Goal: Transaction & Acquisition: Purchase product/service

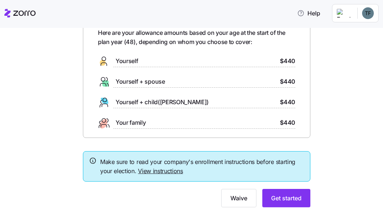
scroll to position [29, 0]
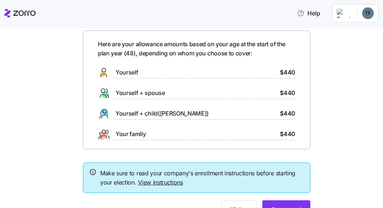
click at [129, 73] on span "Yourself" at bounding box center [127, 72] width 22 height 9
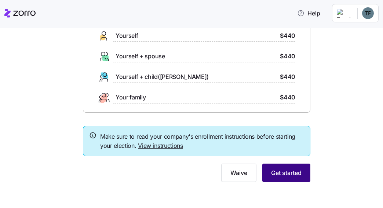
click at [279, 170] on span "Get started" at bounding box center [286, 172] width 30 height 9
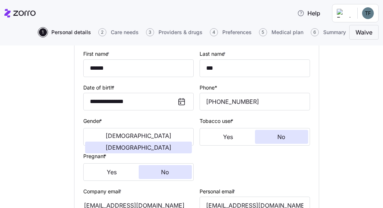
scroll to position [110, 0]
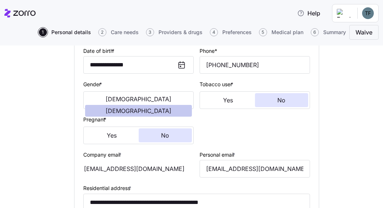
click at [171, 108] on span "[DEMOGRAPHIC_DATA]" at bounding box center [139, 111] width 66 height 6
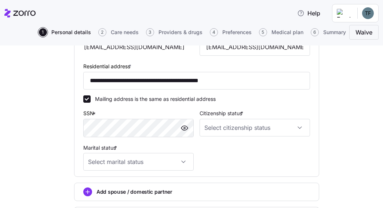
scroll to position [257, 0]
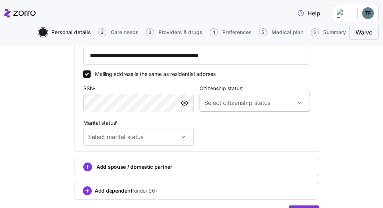
click at [294, 103] on input "Citizenship status *" at bounding box center [254, 103] width 110 height 18
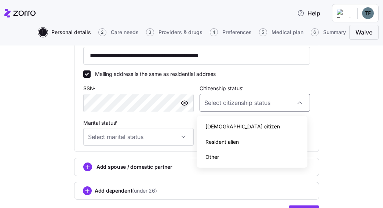
click at [226, 129] on span "[DEMOGRAPHIC_DATA] citizen" at bounding box center [242, 126] width 74 height 8
type input "[DEMOGRAPHIC_DATA] citizen"
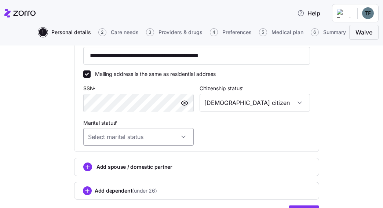
click at [178, 139] on input "Marital status *" at bounding box center [138, 137] width 110 height 18
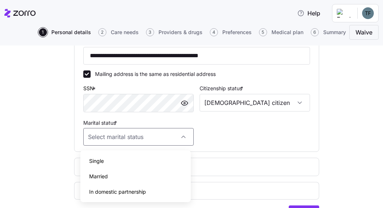
click at [118, 177] on div "Married" at bounding box center [135, 176] width 105 height 15
type input "Married"
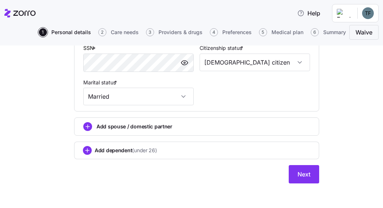
scroll to position [300, 0]
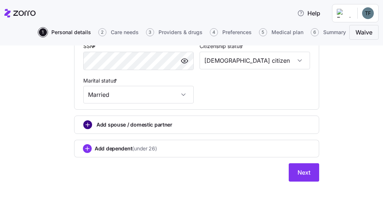
click at [87, 123] on circle "add icon" at bounding box center [88, 125] width 8 height 8
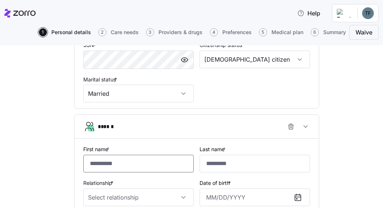
click at [146, 163] on input "First name *" at bounding box center [138, 164] width 110 height 18
type input "*******"
type input "***"
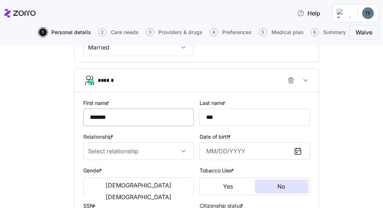
scroll to position [373, 0]
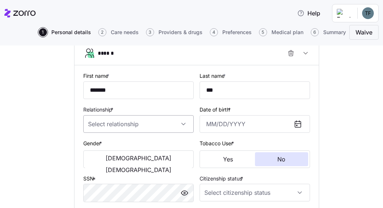
click at [154, 123] on input "Relationship *" at bounding box center [138, 124] width 110 height 18
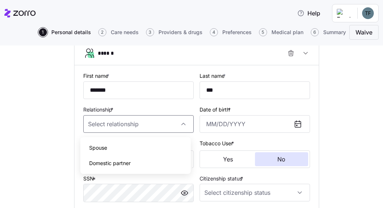
click at [123, 149] on div "Spouse" at bounding box center [135, 147] width 105 height 15
type input "Spouse"
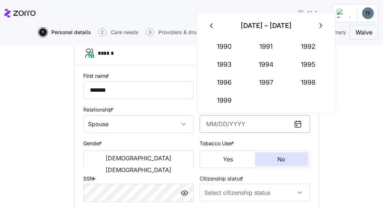
drag, startPoint x: 250, startPoint y: 125, endPoint x: 197, endPoint y: 125, distance: 52.4
click at [199, 125] on input "Date of birth *" at bounding box center [254, 124] width 110 height 18
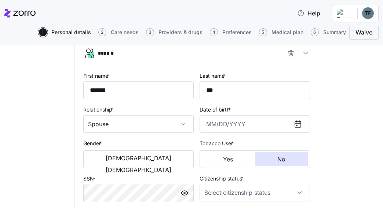
click at [295, 126] on icon at bounding box center [298, 124] width 6 height 6
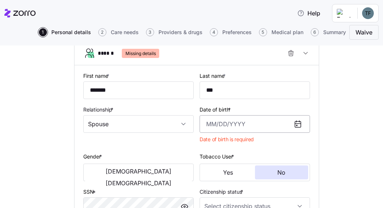
click at [241, 125] on input "Date of birth *" at bounding box center [254, 124] width 110 height 18
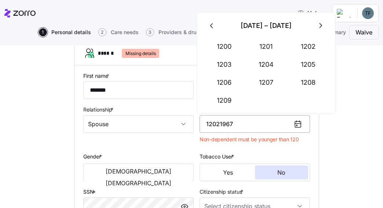
click at [209, 125] on input "12021967" at bounding box center [254, 124] width 110 height 18
click at [219, 125] on input "12/021967" at bounding box center [254, 124] width 110 height 18
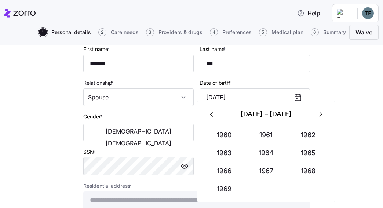
scroll to position [410, 0]
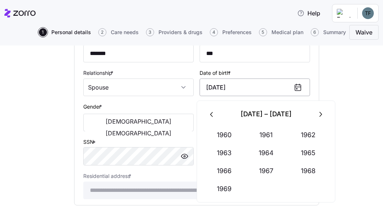
click at [244, 90] on input "[DATE]" at bounding box center [254, 87] width 110 height 18
type input "[DATE]"
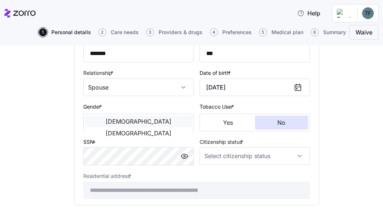
click at [106, 124] on span "[DEMOGRAPHIC_DATA]" at bounding box center [139, 121] width 66 height 6
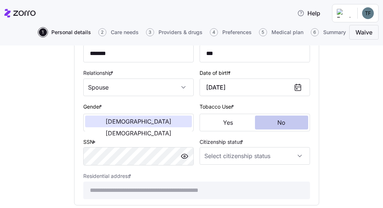
click at [263, 126] on button "No" at bounding box center [282, 123] width 54 height 14
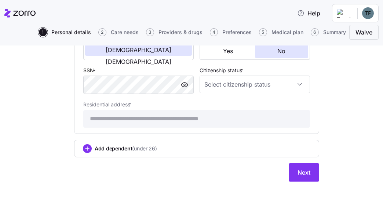
scroll to position [483, 0]
click at [297, 84] on input "Citizenship status *" at bounding box center [254, 85] width 110 height 18
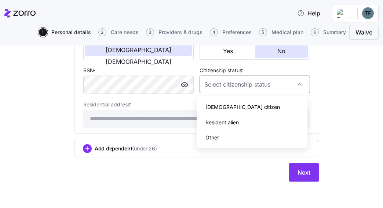
click at [224, 107] on span "[DEMOGRAPHIC_DATA] citizen" at bounding box center [242, 107] width 74 height 8
type input "[DEMOGRAPHIC_DATA] citizen"
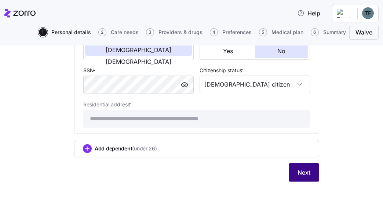
click at [297, 171] on span "Next" at bounding box center [303, 172] width 13 height 9
click at [294, 171] on button "Next" at bounding box center [304, 172] width 30 height 18
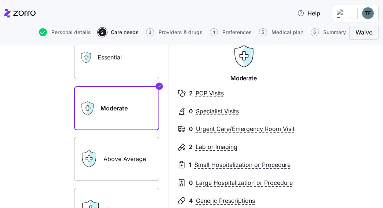
scroll to position [37, 0]
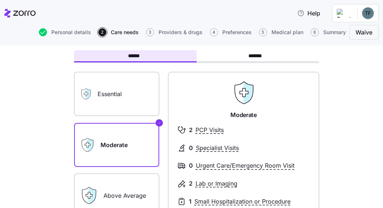
click at [119, 130] on label "Moderate" at bounding box center [116, 145] width 85 height 44
click at [0, 0] on input "Moderate" at bounding box center [0, 0] width 0 height 0
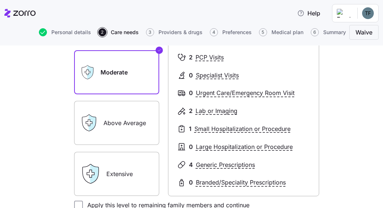
scroll to position [110, 0]
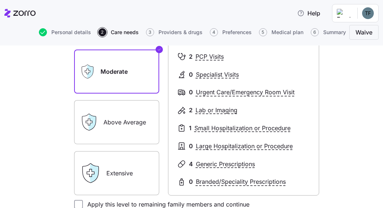
click at [143, 116] on label "Above Average" at bounding box center [116, 122] width 85 height 44
click at [0, 0] on input "Above Average" at bounding box center [0, 0] width 0 height 0
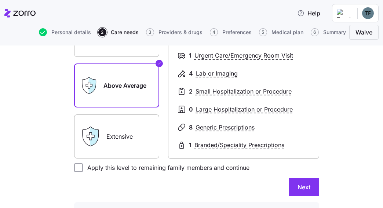
scroll to position [183, 0]
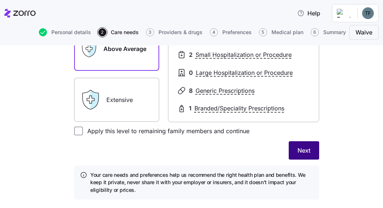
click at [297, 150] on span "Next" at bounding box center [303, 150] width 13 height 9
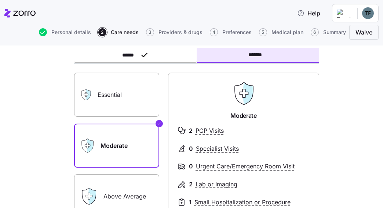
scroll to position [37, 0]
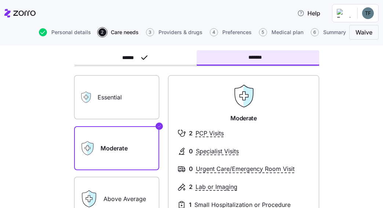
click at [114, 97] on label "Essential" at bounding box center [116, 97] width 85 height 44
click at [0, 0] on input "Essential" at bounding box center [0, 0] width 0 height 0
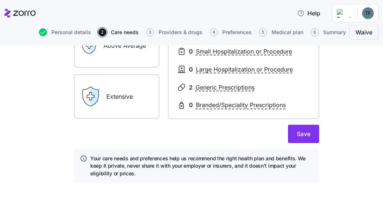
scroll to position [191, 0]
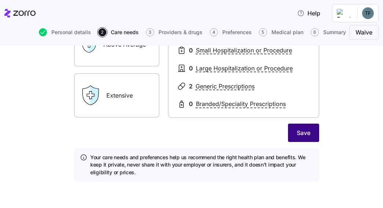
click at [297, 133] on span "Save" at bounding box center [304, 132] width 14 height 9
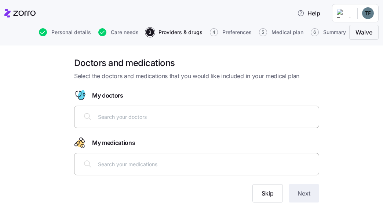
click at [114, 116] on input "text" at bounding box center [206, 117] width 216 height 8
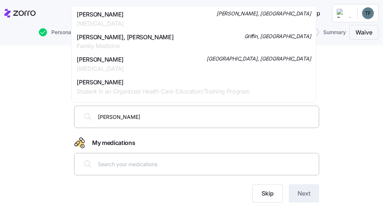
type input "[PERSON_NAME]"
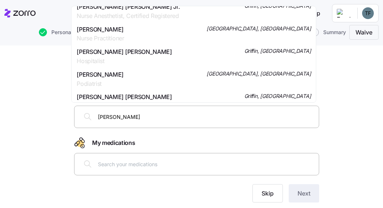
scroll to position [917, 0]
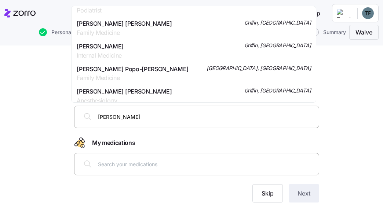
click at [118, 23] on span "[PERSON_NAME] [PERSON_NAME]" at bounding box center [124, 23] width 95 height 9
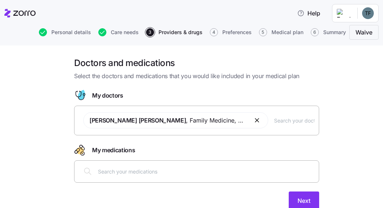
scroll to position [28, 0]
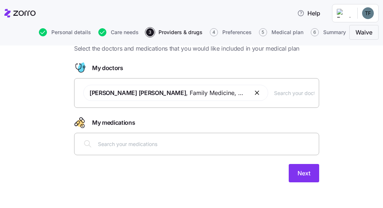
click at [137, 143] on input "text" at bounding box center [206, 144] width 216 height 8
click at [143, 143] on input "text" at bounding box center [206, 144] width 216 height 8
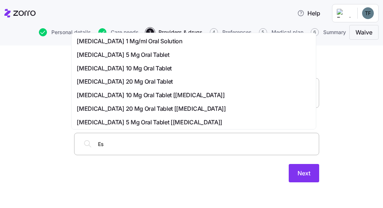
type input "Esz"
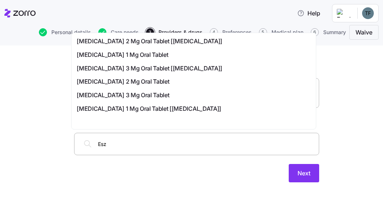
click at [104, 43] on span "[MEDICAL_DATA] 2 Mg Oral Tablet [[MEDICAL_DATA]]" at bounding box center [150, 41] width 146 height 9
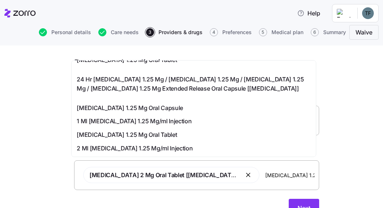
scroll to position [35, 0]
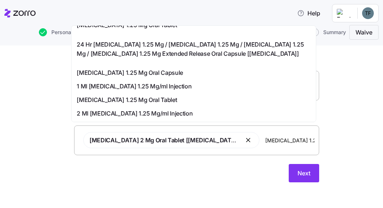
drag, startPoint x: 251, startPoint y: 140, endPoint x: 218, endPoint y: 140, distance: 33.0
click at [265, 140] on input "[MEDICAL_DATA] 1.25" at bounding box center [289, 140] width 49 height 8
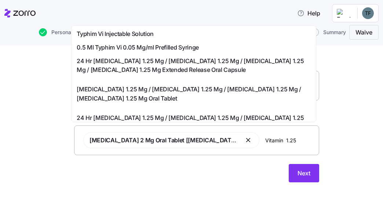
type input "[MEDICAL_DATA] 1.25"
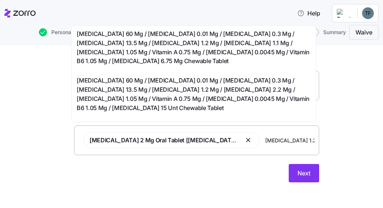
drag, startPoint x: 255, startPoint y: 140, endPoint x: 219, endPoint y: 138, distance: 36.7
click at [265, 138] on input "[MEDICAL_DATA] 1.25" at bounding box center [289, 140] width 49 height 8
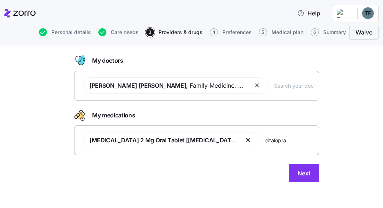
type input "[MEDICAL_DATA]"
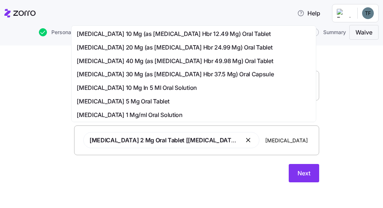
click at [121, 49] on span "[MEDICAL_DATA] 20 Mg (as [MEDICAL_DATA] Hbr 24.99 Mg) Oral Tablet" at bounding box center [174, 47] width 195 height 9
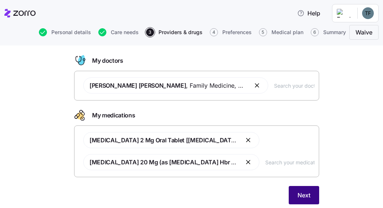
click at [297, 197] on span "Next" at bounding box center [303, 195] width 13 height 9
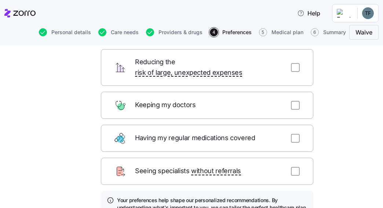
scroll to position [37, 0]
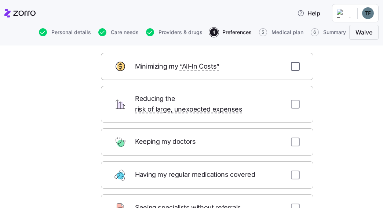
click at [293, 66] on input "checkbox" at bounding box center [295, 66] width 9 height 9
checkbox input "true"
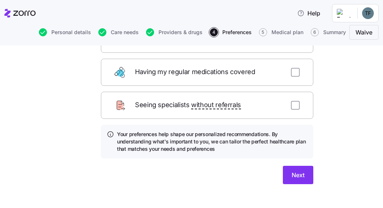
scroll to position [140, 0]
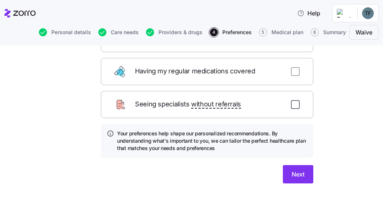
click at [291, 100] on input "checkbox" at bounding box center [295, 104] width 9 height 9
checkbox input "true"
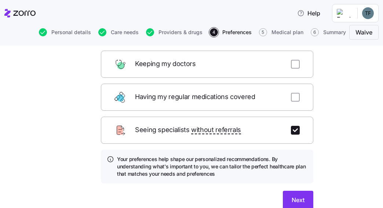
scroll to position [103, 0]
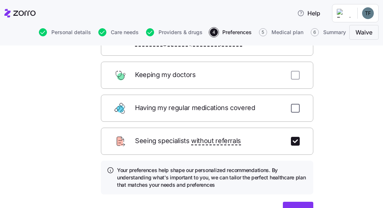
click at [291, 104] on input "checkbox" at bounding box center [295, 108] width 9 height 9
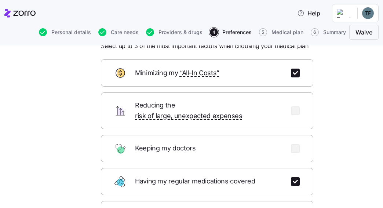
scroll to position [67, 0]
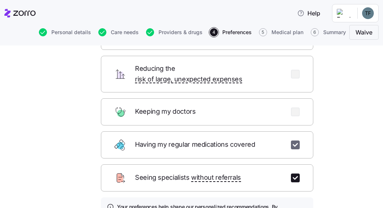
click at [293, 140] on input "checkbox" at bounding box center [295, 144] width 9 height 9
checkbox input "false"
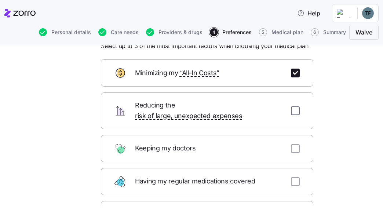
click at [292, 106] on input "checkbox" at bounding box center [295, 110] width 9 height 9
checkbox input "true"
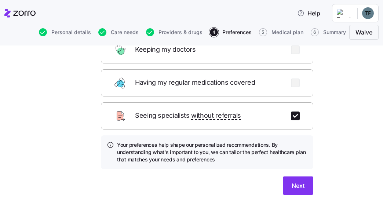
scroll to position [140, 0]
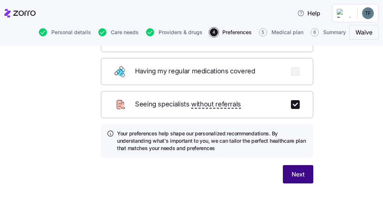
click at [292, 170] on span "Next" at bounding box center [298, 174] width 13 height 9
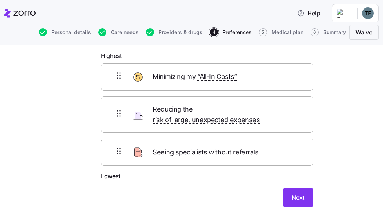
scroll to position [62, 0]
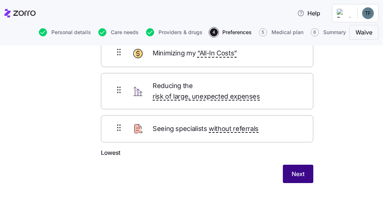
click at [301, 166] on button "Next" at bounding box center [298, 174] width 30 height 18
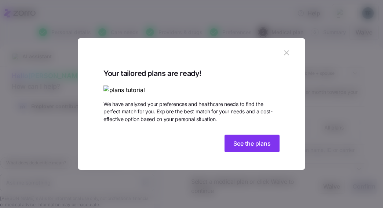
click at [155, 85] on img at bounding box center [191, 89] width 176 height 9
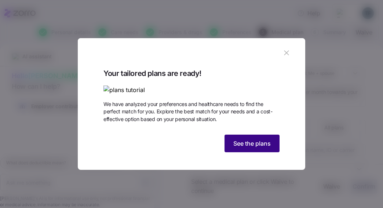
click at [255, 152] on button "See the plans" at bounding box center [251, 144] width 55 height 18
type textarea "x"
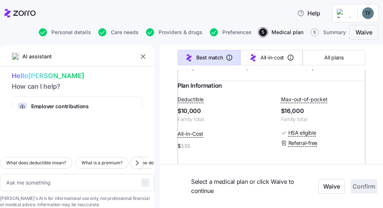
scroll to position [110, 0]
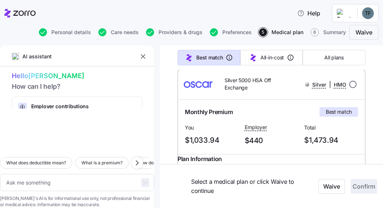
click at [349, 88] on input "radio" at bounding box center [352, 84] width 7 height 7
radio input "true"
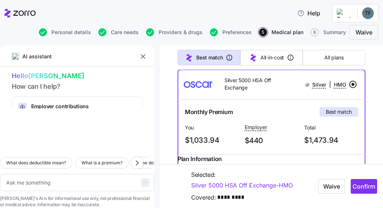
click at [349, 88] on input "radio" at bounding box center [352, 84] width 7 height 7
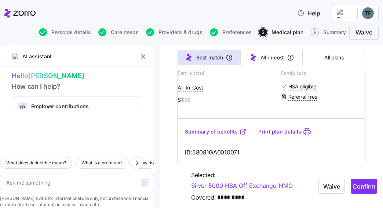
scroll to position [1724, 0]
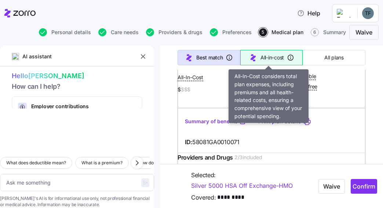
click at [271, 58] on span "All-in-cost" at bounding box center [271, 57] width 23 height 7
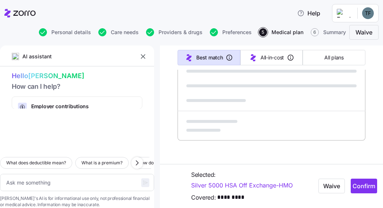
type textarea "x"
type input "Sorted by: All-in-cost"
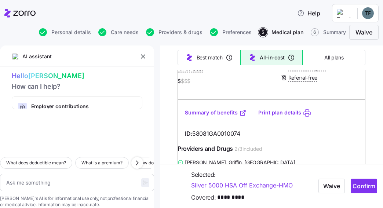
scroll to position [0, 0]
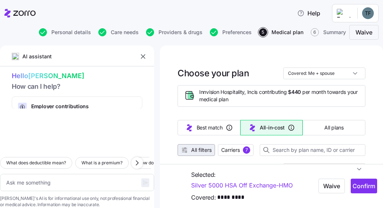
click at [199, 147] on span "All filters" at bounding box center [201, 149] width 21 height 7
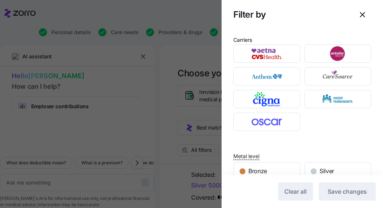
scroll to position [73, 0]
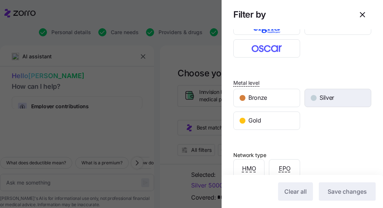
click at [311, 98] on div "button" at bounding box center [314, 98] width 6 height 6
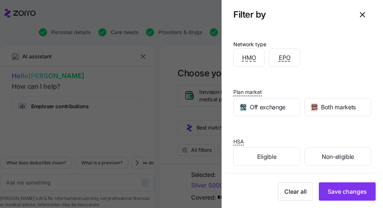
scroll to position [184, 0]
click at [337, 154] on span "Non-eligible" at bounding box center [338, 156] width 32 height 9
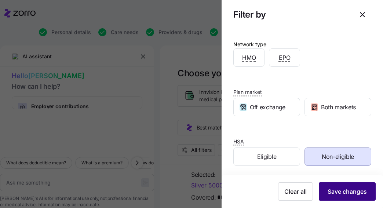
click at [331, 187] on span "Save changes" at bounding box center [346, 191] width 39 height 9
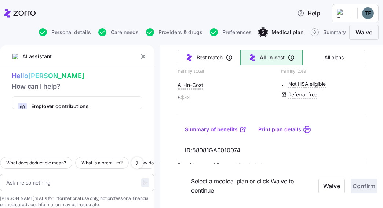
scroll to position [257, 0]
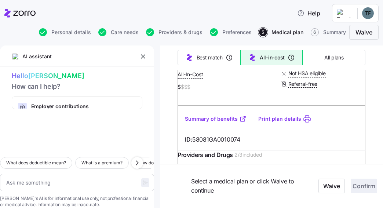
click at [227, 122] on link "Summary of benefits" at bounding box center [216, 118] width 62 height 7
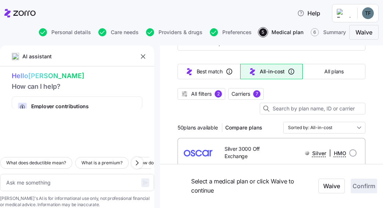
scroll to position [37, 0]
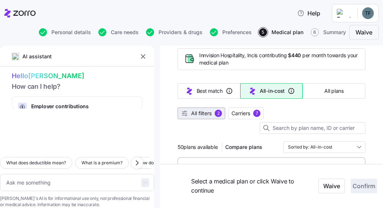
click at [205, 111] on span "All filters" at bounding box center [201, 113] width 21 height 7
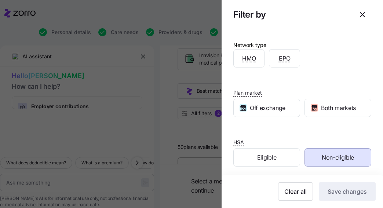
scroll to position [184, 0]
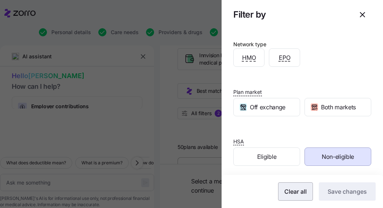
click at [288, 193] on span "Clear all" at bounding box center [295, 191] width 22 height 9
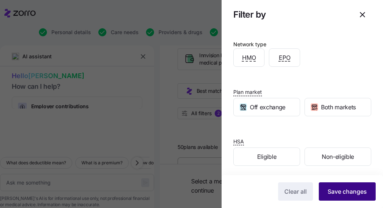
click at [321, 187] on button "Save changes" at bounding box center [347, 191] width 57 height 18
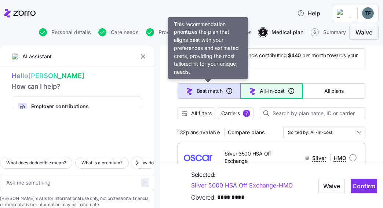
click at [210, 92] on span "Best match" at bounding box center [210, 90] width 26 height 7
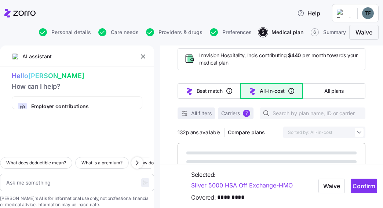
type textarea "x"
type input "Sorted by: Best match"
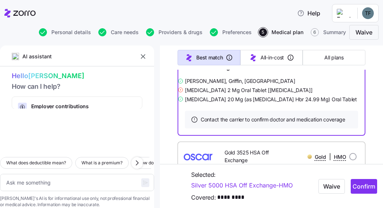
scroll to position [367, 0]
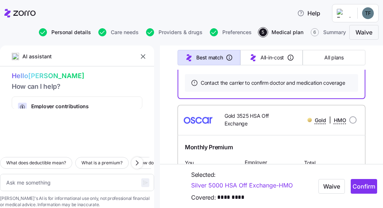
click at [65, 31] on span "Personal details" at bounding box center [71, 32] width 40 height 5
type textarea "x"
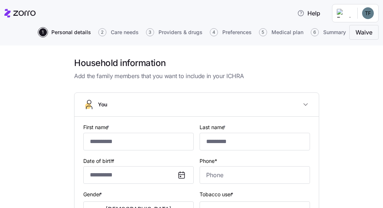
type input "******"
type input "***"
type input "[EMAIL_ADDRESS][DOMAIN_NAME]"
type input "**********"
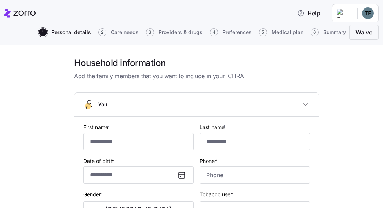
checkbox input "true"
type input "**********"
type input "[PHONE_NUMBER]"
type input "[DEMOGRAPHIC_DATA] citizen"
type input "Married"
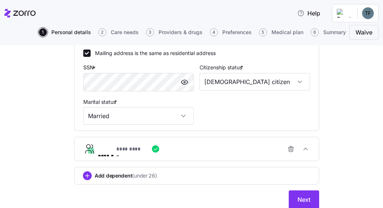
scroll to position [293, 0]
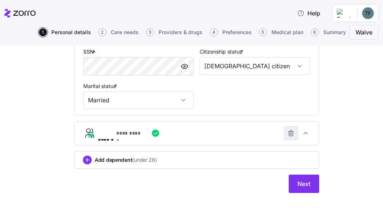
click at [289, 135] on icon "button" at bounding box center [290, 132] width 7 height 7
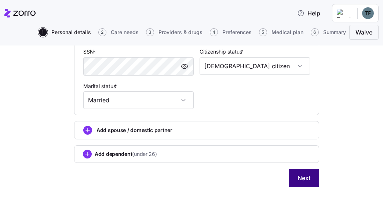
click at [297, 178] on span "Next" at bounding box center [303, 177] width 13 height 9
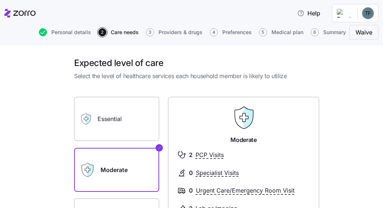
scroll to position [73, 0]
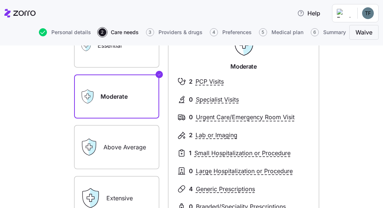
click at [125, 56] on label "Essential" at bounding box center [116, 45] width 85 height 44
click at [0, 0] on input "Essential" at bounding box center [0, 0] width 0 height 0
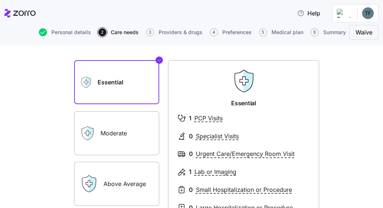
scroll to position [110, 0]
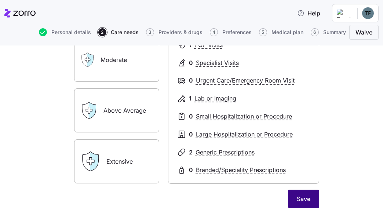
click at [304, 194] on span "Save" at bounding box center [304, 198] width 14 height 9
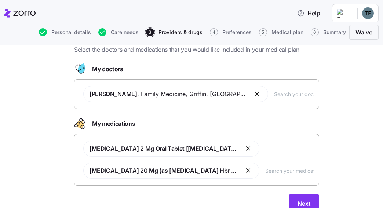
scroll to position [57, 0]
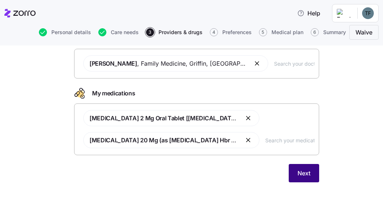
click at [304, 176] on span "Next" at bounding box center [303, 173] width 13 height 9
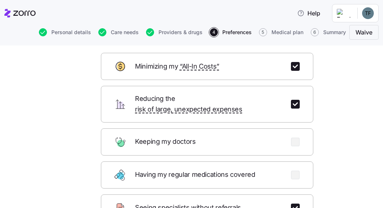
scroll to position [110, 0]
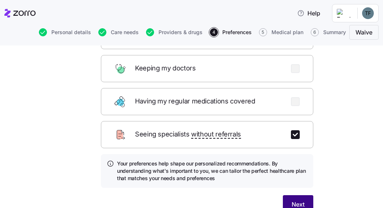
click at [300, 200] on span "Next" at bounding box center [298, 204] width 13 height 9
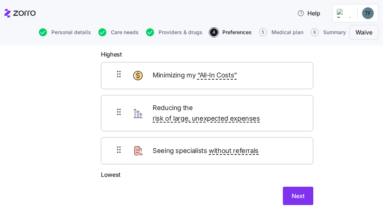
scroll to position [25, 0]
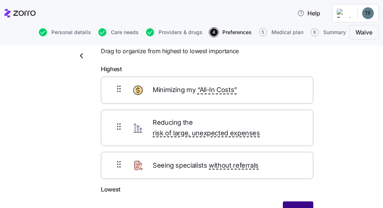
click at [296, 206] on span "Next" at bounding box center [298, 210] width 13 height 9
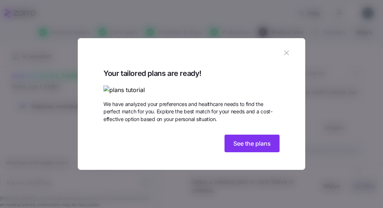
scroll to position [33, 0]
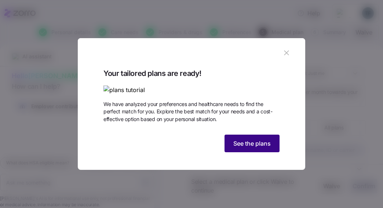
click at [252, 148] on span "See the plans" at bounding box center [251, 143] width 37 height 9
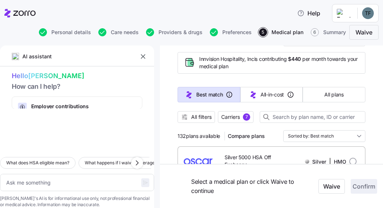
scroll to position [0, 0]
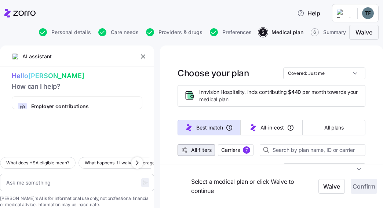
click at [199, 149] on span "All filters" at bounding box center [201, 149] width 21 height 7
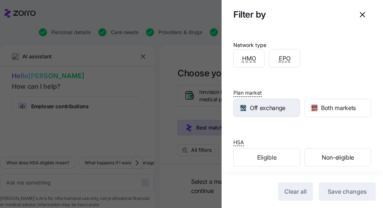
scroll to position [184, 0]
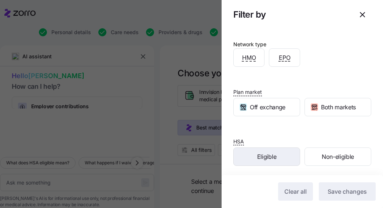
click at [261, 156] on span "Eligible" at bounding box center [266, 156] width 19 height 9
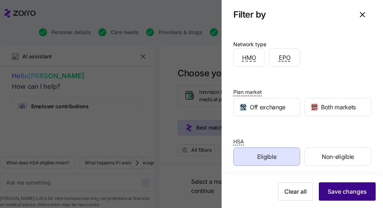
click at [332, 187] on button "Save changes" at bounding box center [347, 191] width 57 height 18
type textarea "x"
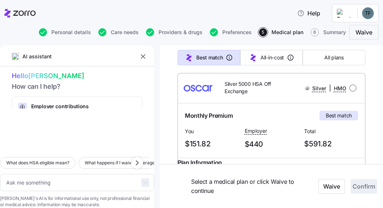
scroll to position [110, 0]
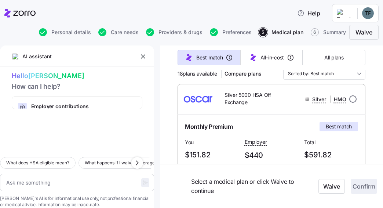
click at [349, 99] on input "radio" at bounding box center [352, 98] width 7 height 7
radio input "true"
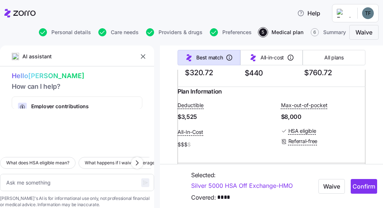
scroll to position [550, 0]
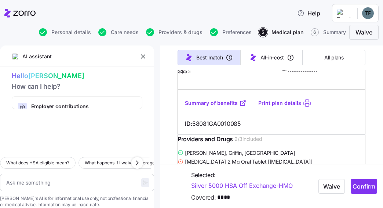
click at [275, 107] on link "Print plan details" at bounding box center [279, 102] width 43 height 7
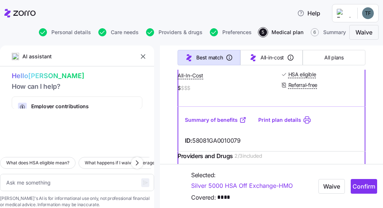
scroll to position [257, 0]
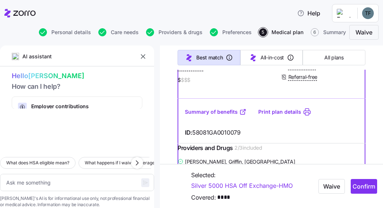
click at [223, 116] on link "Summary of benefits" at bounding box center [216, 111] width 62 height 7
click at [272, 116] on link "Print plan details" at bounding box center [279, 111] width 43 height 7
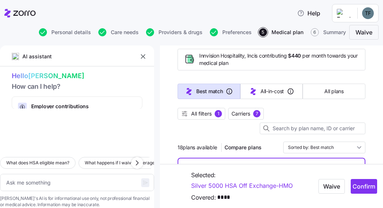
scroll to position [0, 0]
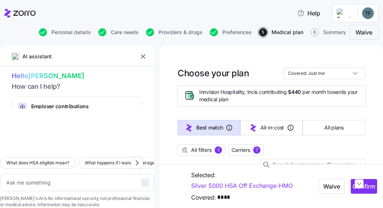
click at [203, 153] on span "All filters" at bounding box center [201, 149] width 21 height 7
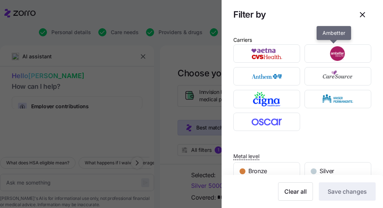
click at [330, 62] on div "button" at bounding box center [338, 54] width 66 height 18
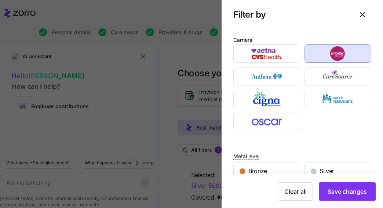
click at [333, 190] on span "Save changes" at bounding box center [346, 191] width 39 height 9
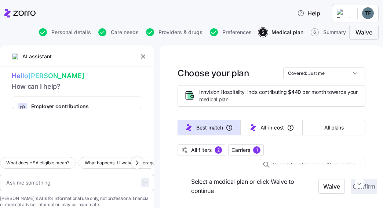
click at [197, 152] on span "All filters" at bounding box center [201, 149] width 21 height 7
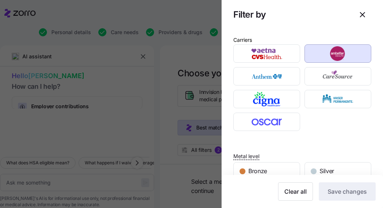
click at [298, 194] on span "Clear all" at bounding box center [295, 191] width 22 height 9
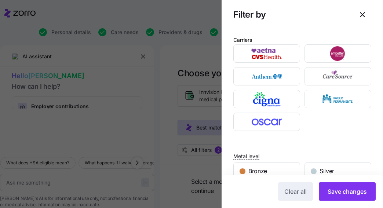
click at [336, 187] on button "Save changes" at bounding box center [347, 191] width 57 height 18
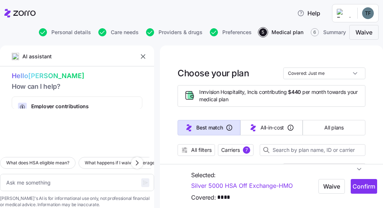
click at [201, 147] on span "All filters" at bounding box center [201, 149] width 21 height 7
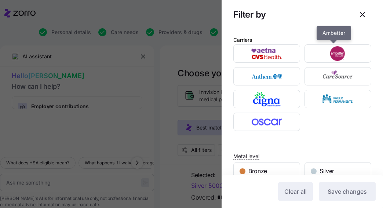
click at [336, 57] on img "button" at bounding box center [338, 53] width 54 height 15
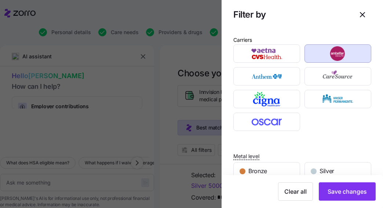
click at [329, 172] on span "Silver" at bounding box center [326, 170] width 15 height 9
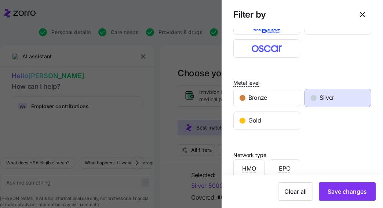
click at [343, 189] on span "Save changes" at bounding box center [346, 191] width 39 height 9
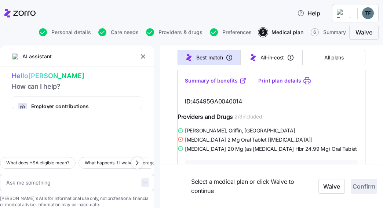
scroll to position [660, 0]
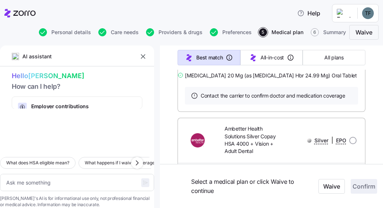
click at [175, 33] on span "Providers & drugs" at bounding box center [180, 32] width 44 height 5
type textarea "x"
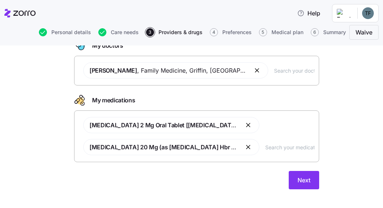
scroll to position [57, 0]
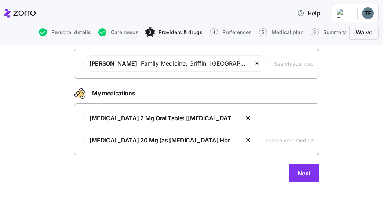
click at [297, 173] on span "Next" at bounding box center [303, 173] width 13 height 9
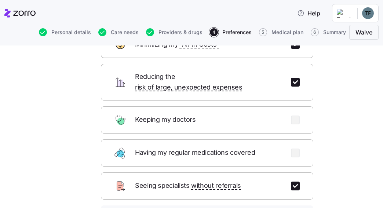
scroll to position [73, 0]
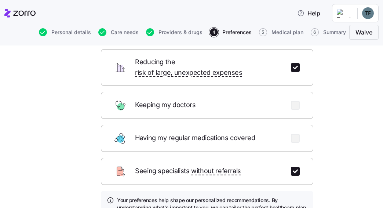
click at [293, 167] on input "checkbox" at bounding box center [295, 171] width 9 height 9
checkbox input "false"
click at [291, 134] on input "checkbox" at bounding box center [295, 138] width 9 height 9
checkbox input "true"
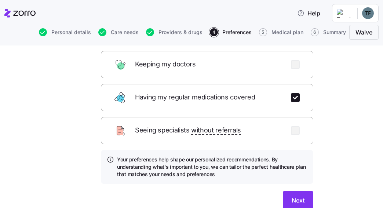
scroll to position [140, 0]
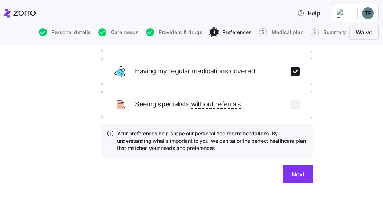
click at [297, 170] on span "Next" at bounding box center [298, 174] width 13 height 9
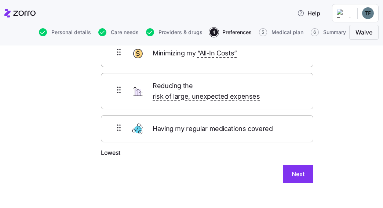
click at [297, 169] on span "Next" at bounding box center [298, 173] width 13 height 9
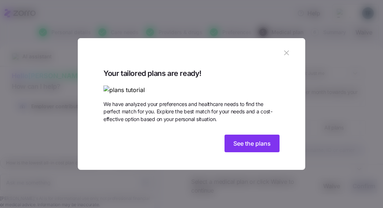
click at [282, 49] on icon "button" at bounding box center [286, 53] width 8 height 8
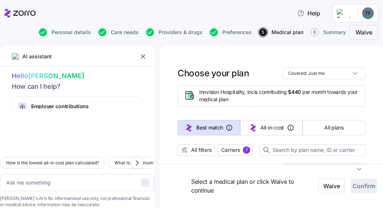
click at [239, 33] on span "Preferences" at bounding box center [236, 32] width 29 height 5
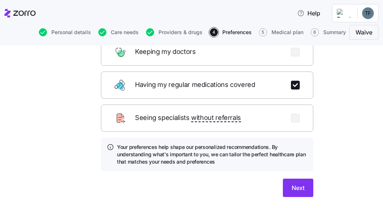
scroll to position [140, 0]
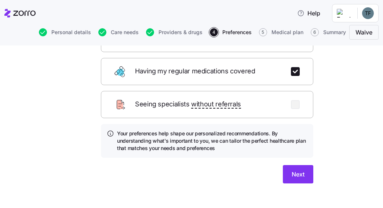
click at [297, 170] on span "Next" at bounding box center [298, 174] width 13 height 9
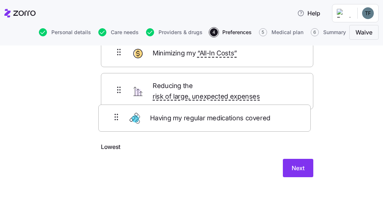
scroll to position [56, 0]
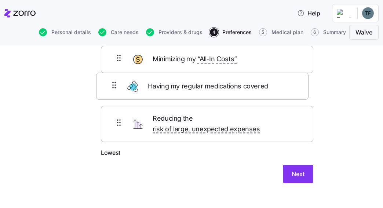
drag, startPoint x: 190, startPoint y: 122, endPoint x: 188, endPoint y: 88, distance: 34.5
click at [188, 88] on div "Minimizing my “All-In Costs” Reducing the risk of large, unexpected expenses Ha…" at bounding box center [207, 97] width 212 height 102
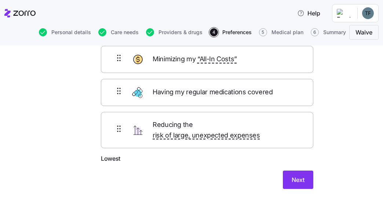
click at [298, 175] on span "Next" at bounding box center [298, 179] width 13 height 9
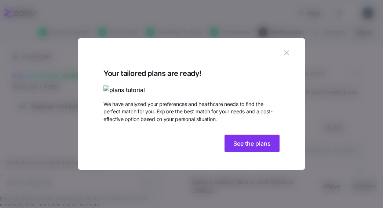
scroll to position [33, 0]
click at [259, 148] on span "See the plans" at bounding box center [251, 143] width 37 height 9
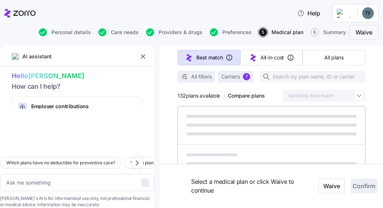
scroll to position [37, 0]
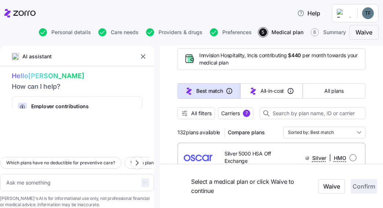
click at [205, 113] on span "All filters" at bounding box center [201, 113] width 21 height 7
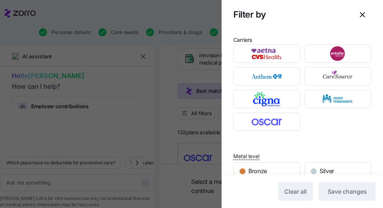
click at [326, 62] on div at bounding box center [337, 53] width 71 height 23
click at [348, 57] on img "button" at bounding box center [338, 53] width 54 height 15
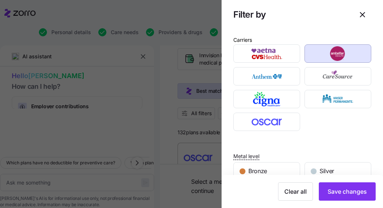
click at [337, 169] on div "Silver" at bounding box center [338, 171] width 66 height 18
click at [343, 191] on span "Save changes" at bounding box center [346, 191] width 39 height 9
type textarea "x"
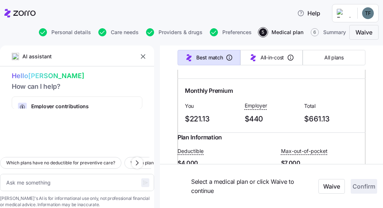
scroll to position [477, 0]
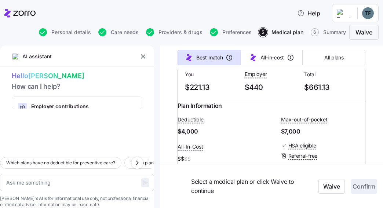
click at [368, 15] on html "Help Personal details Care needs Providers & drugs Preferences 5 Medical plan 6…" at bounding box center [191, 102] width 383 height 204
click at [356, 44] on div "Log out" at bounding box center [348, 45] width 29 height 8
